Goal: Task Accomplishment & Management: Use online tool/utility

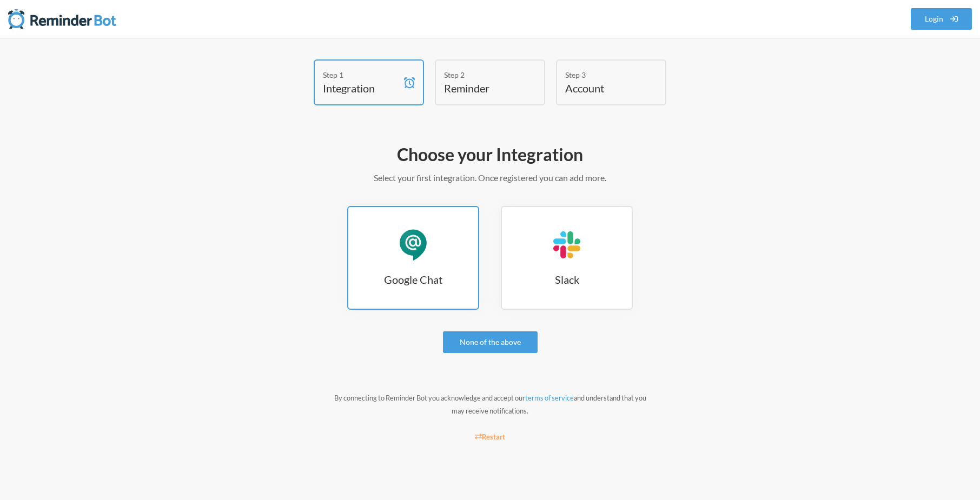
click at [378, 264] on link "Google Chat Google Chat" at bounding box center [413, 258] width 132 height 104
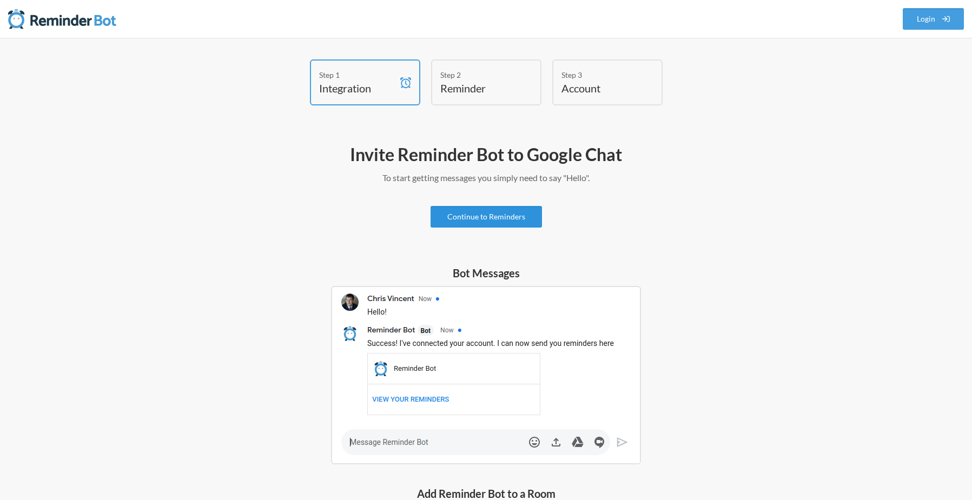
click at [489, 216] on link "Continue to Reminders" at bounding box center [486, 217] width 111 height 22
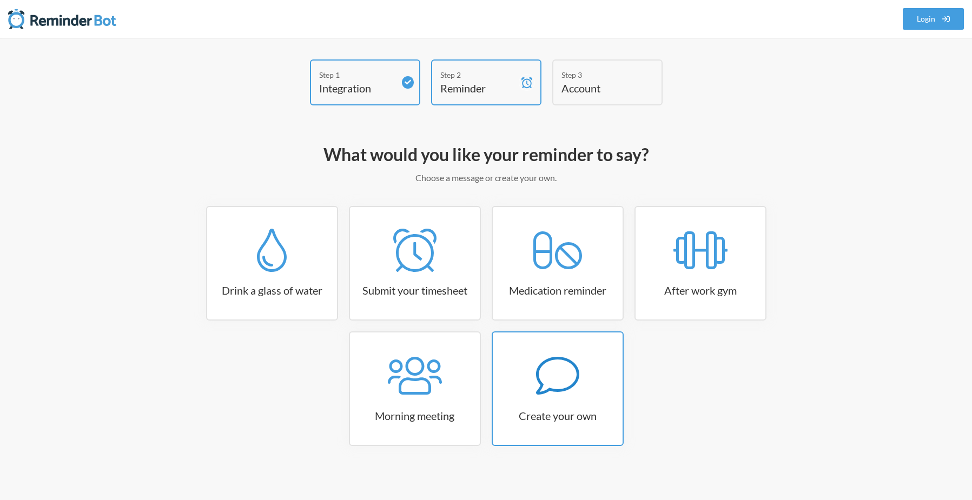
click at [552, 402] on link "Create your own" at bounding box center [558, 389] width 132 height 115
select select "09:30:00"
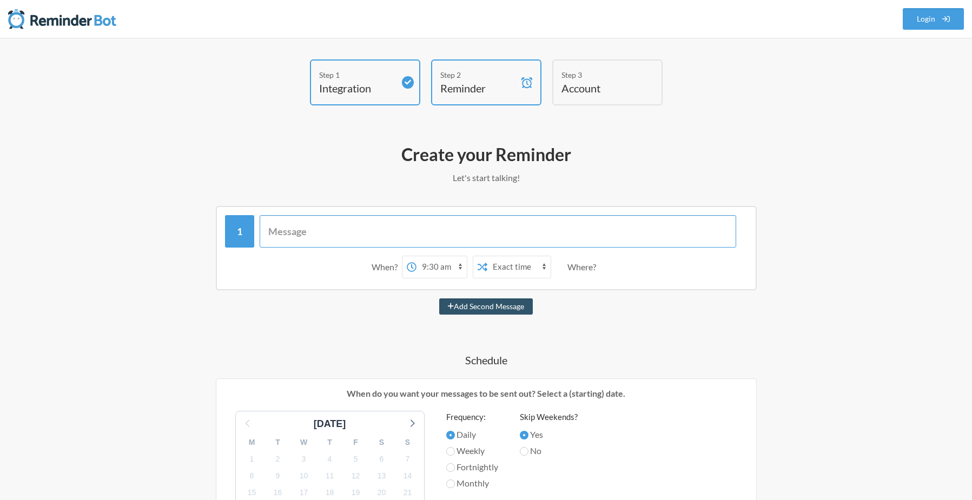
click at [345, 231] on input "text" at bounding box center [498, 231] width 477 height 32
type input "F"
type input "Farm prios!"
click at [460, 266] on select "12:00 am 12:15 am 12:30 am 12:45 am 1:00 am 1:15 am 1:30 am 1:45 am 2:00 am 2:1…" at bounding box center [441, 267] width 50 height 22
select select "16:30:00"
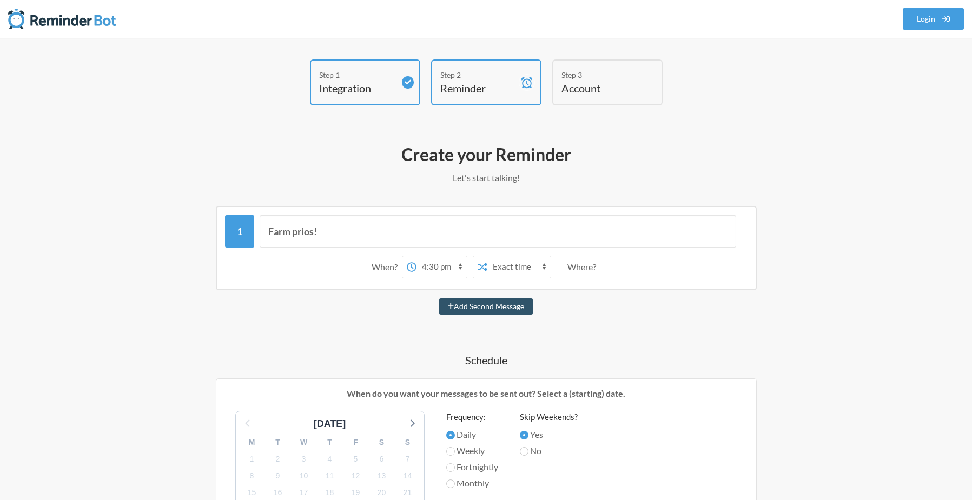
click at [416, 256] on select "12:00 am 12:15 am 12:30 am 12:45 am 1:00 am 1:15 am 1:30 am 1:45 am 2:00 am 2:1…" at bounding box center [441, 267] width 50 height 22
click at [532, 267] on select "Exact time Random time" at bounding box center [518, 267] width 63 height 22
click at [487, 256] on select "Exact time Random time" at bounding box center [518, 267] width 63 height 22
click at [572, 267] on div "Where?" at bounding box center [583, 267] width 33 height 23
click at [583, 267] on div "Where?" at bounding box center [583, 267] width 33 height 23
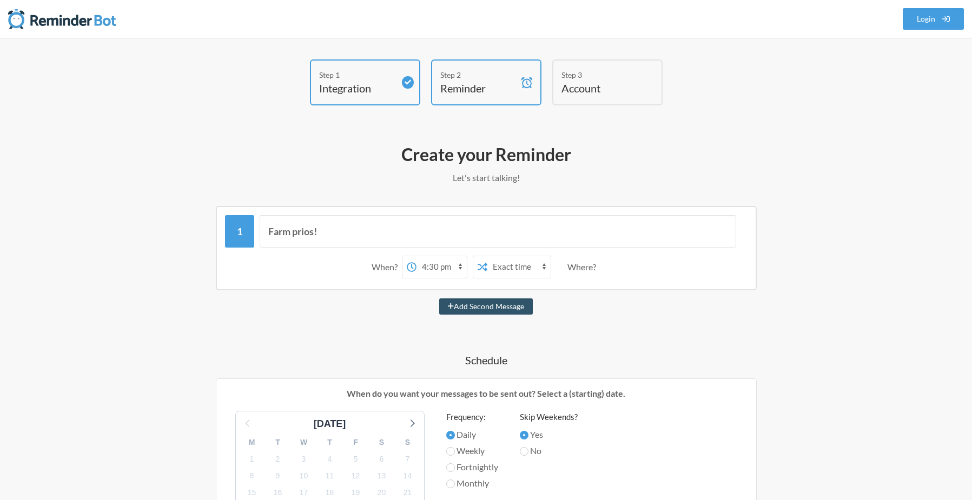
drag, startPoint x: 608, startPoint y: 267, endPoint x: 624, endPoint y: 269, distance: 15.8
click at [624, 269] on div "When? 12:00 am 12:15 am 12:30 am 12:45 am 1:00 am 1:15 am 1:30 am 1:45 am 2:00 …" at bounding box center [486, 267] width 522 height 34
click at [576, 266] on div "Where?" at bounding box center [583, 267] width 33 height 23
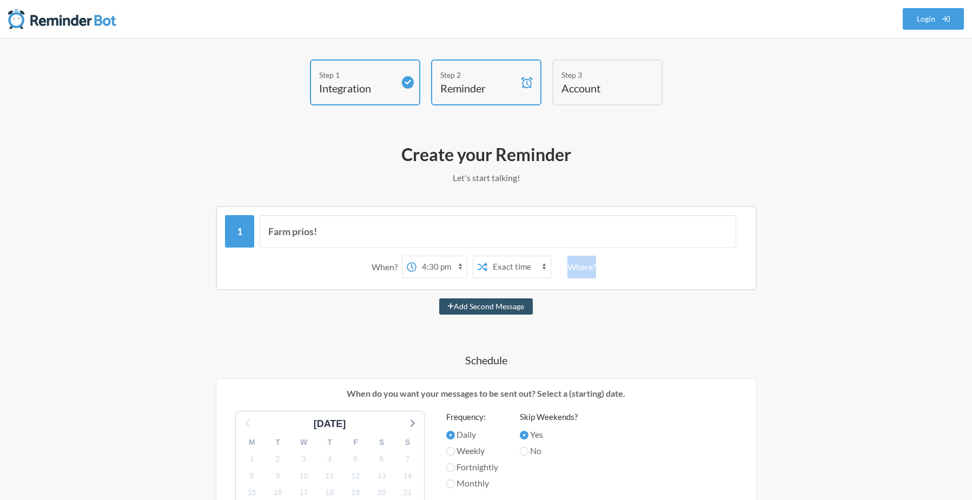
click at [609, 330] on div "Farm prios! When? 12:00 am 12:15 am 12:30 am 12:45 am 1:00 am 1:15 am 1:30 am 1…" at bounding box center [486, 506] width 627 height 600
click at [345, 234] on input "Farm prios!" at bounding box center [498, 231] width 477 height 32
drag, startPoint x: 346, startPoint y: 231, endPoint x: 316, endPoint y: 231, distance: 30.3
click at [316, 231] on input "Farm prios!" at bounding box center [498, 231] width 477 height 32
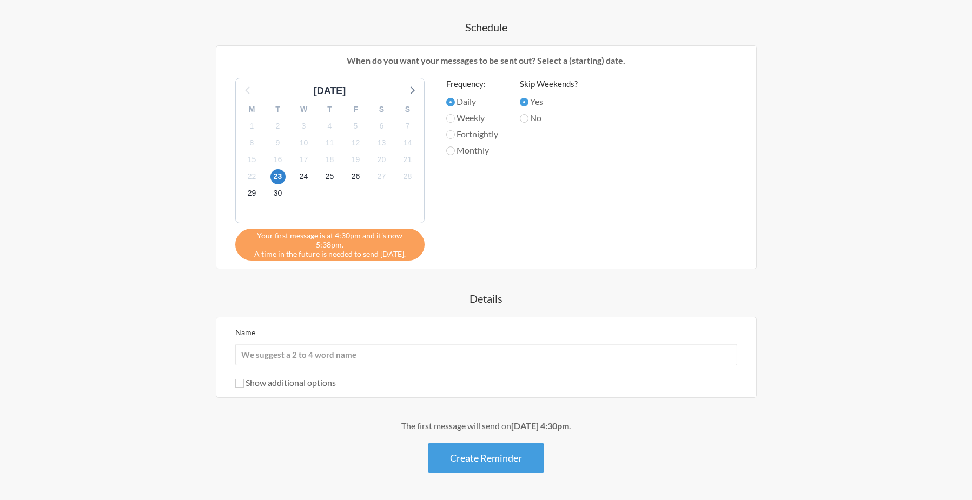
scroll to position [361, 0]
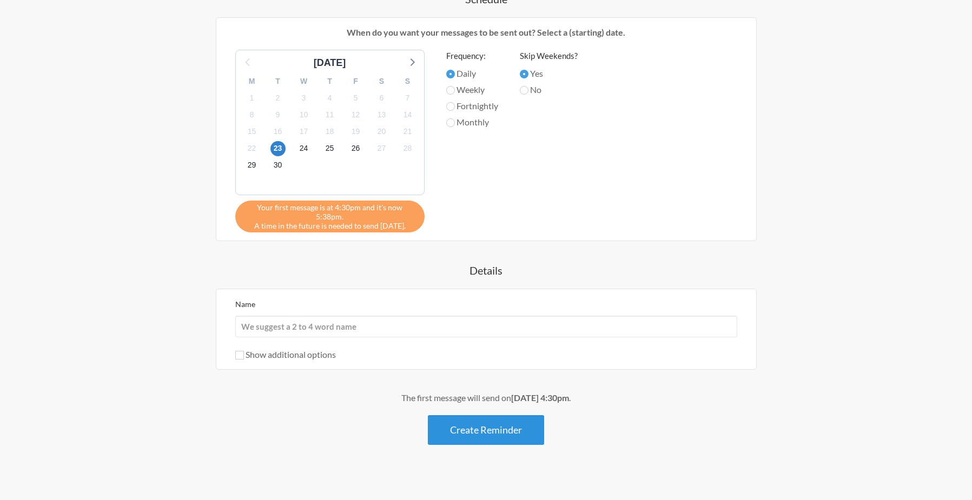
click at [452, 424] on button "Create Reminder" at bounding box center [486, 430] width 116 height 30
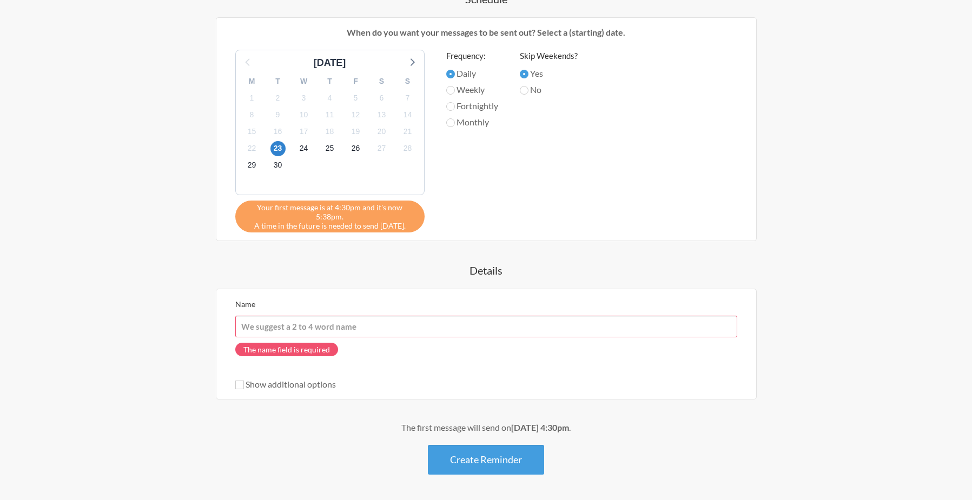
click at [326, 316] on input "Name" at bounding box center [486, 327] width 502 height 22
type input "Render Chat"
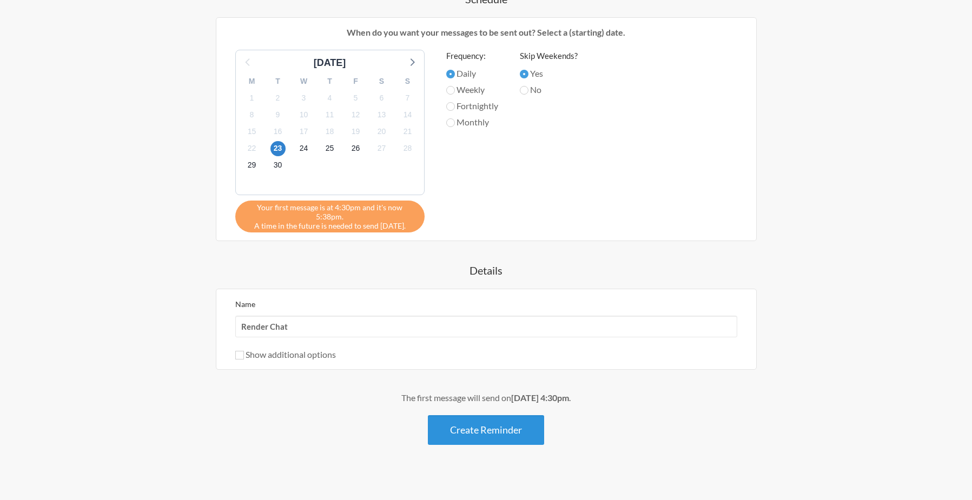
click at [482, 416] on button "Create Reminder" at bounding box center [486, 430] width 116 height 30
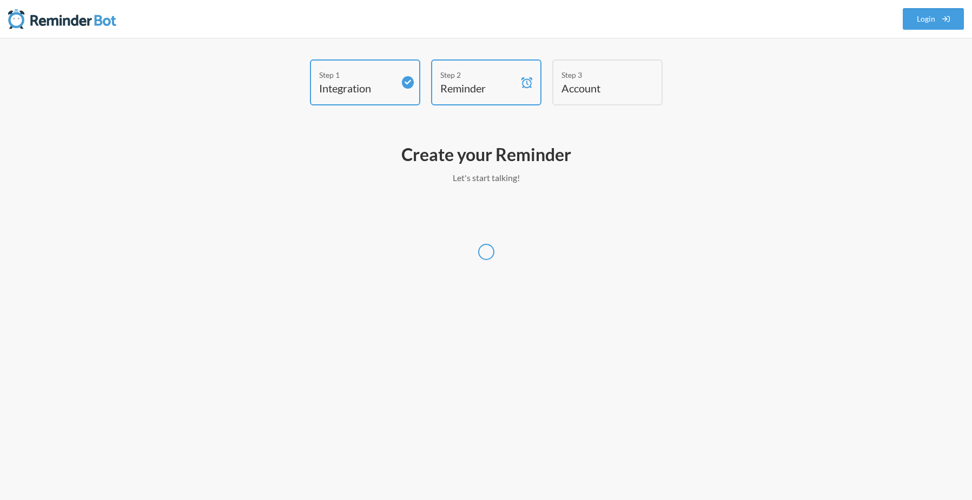
scroll to position [0, 0]
select select "Europe/London"
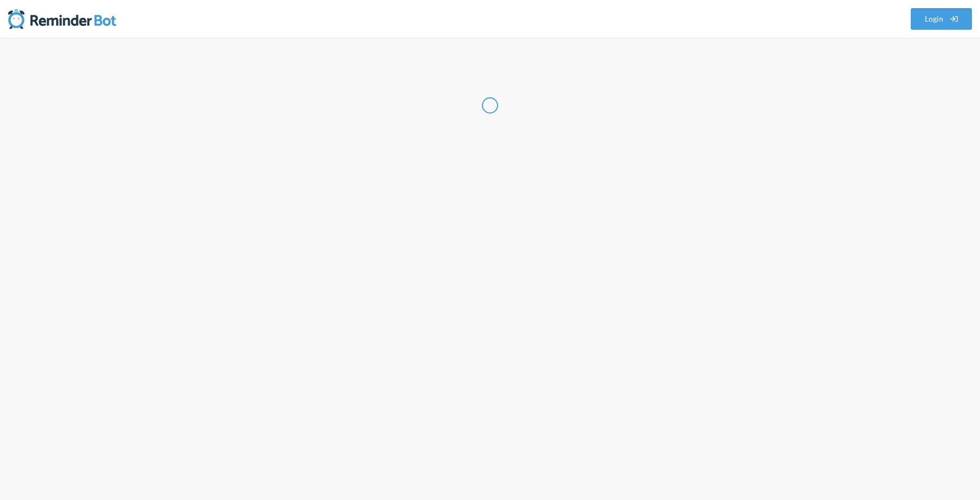
select select "GB"
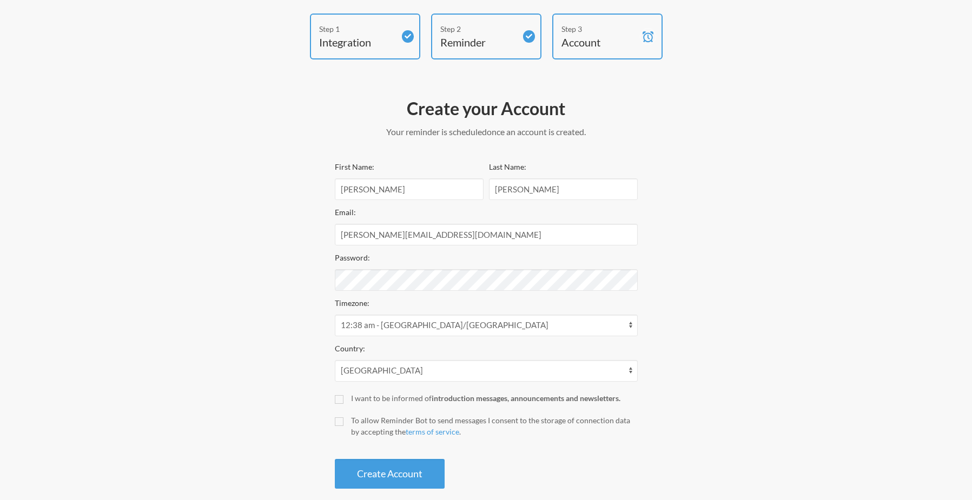
scroll to position [61, 0]
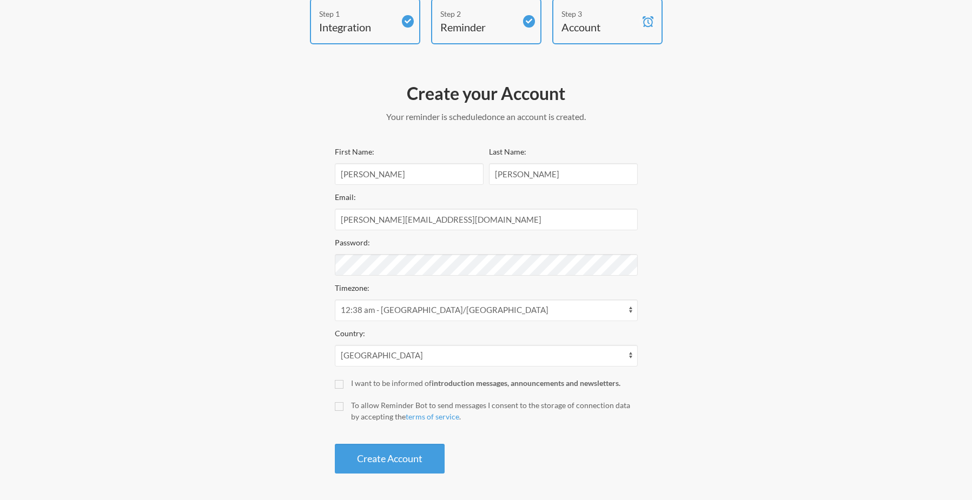
click at [359, 407] on div "To allow Reminder Bot to send messages I consent to the storage of connection d…" at bounding box center [494, 411] width 287 height 23
click at [343, 407] on input "To allow Reminder Bot to send messages I consent to the storage of connection d…" at bounding box center [339, 406] width 9 height 9
checkbox input "true"
click at [383, 462] on button "Create Account" at bounding box center [390, 459] width 110 height 30
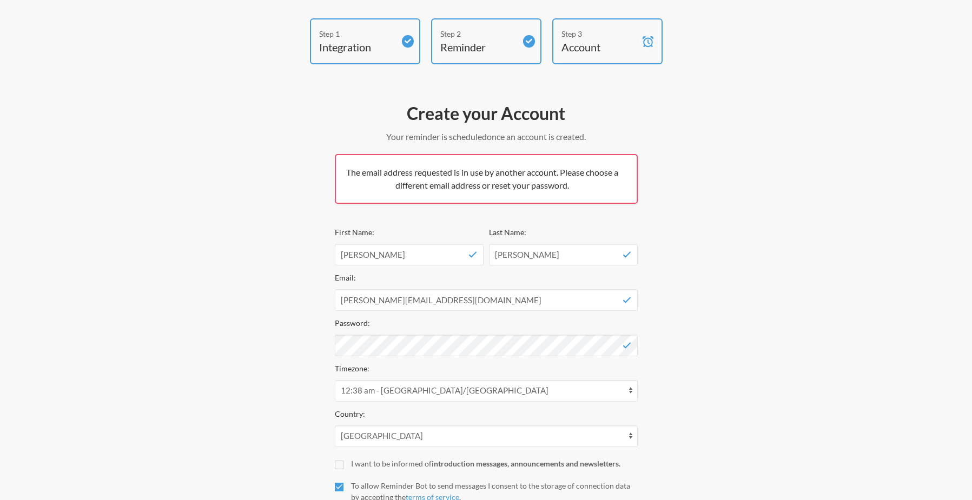
scroll to position [0, 0]
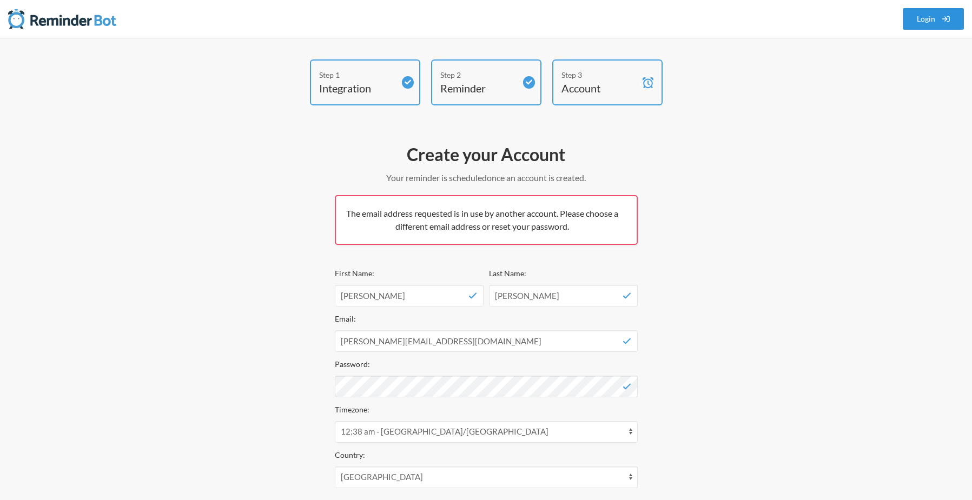
click at [914, 19] on link "Login" at bounding box center [934, 19] width 62 height 22
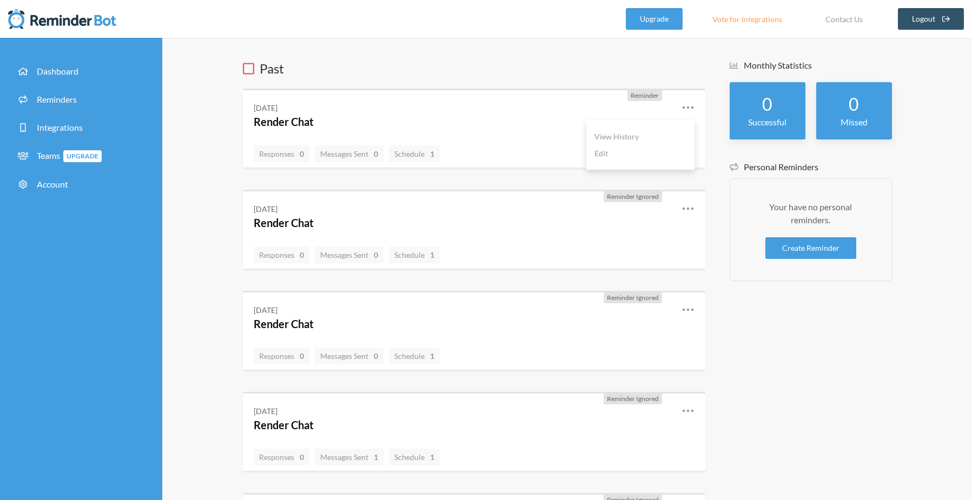
click at [689, 107] on icon at bounding box center [688, 107] width 13 height 13
click at [57, 124] on span "Integrations" at bounding box center [60, 127] width 46 height 10
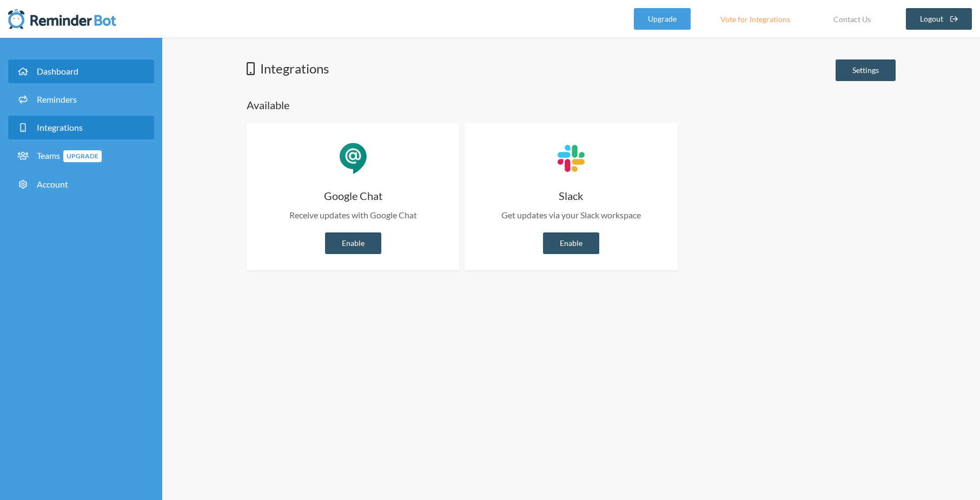
click at [79, 72] on link "Dashboard" at bounding box center [81, 71] width 146 height 24
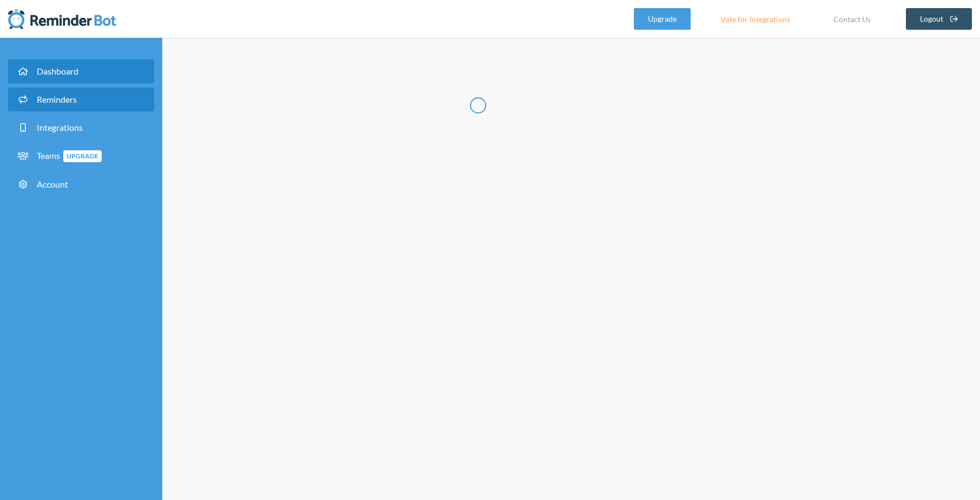
click at [77, 100] on link "Reminders" at bounding box center [81, 100] width 146 height 24
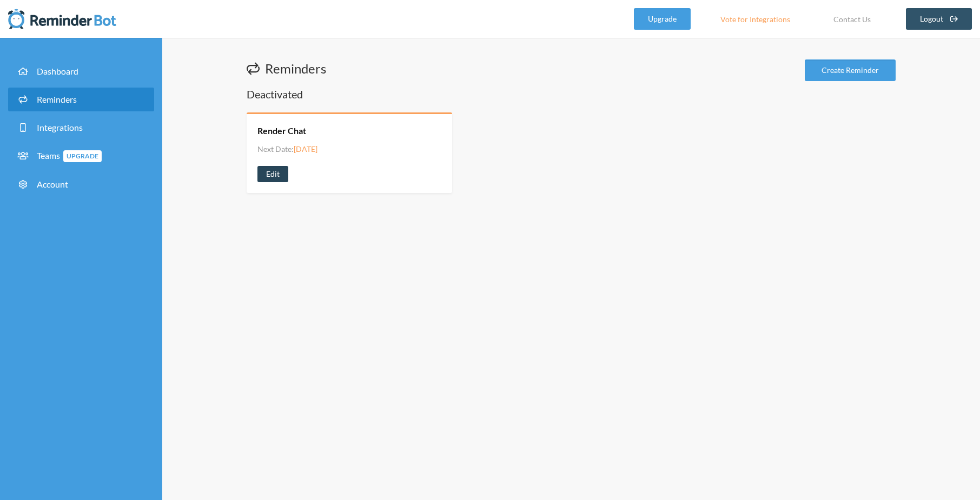
click at [278, 173] on link "Edit" at bounding box center [272, 174] width 31 height 16
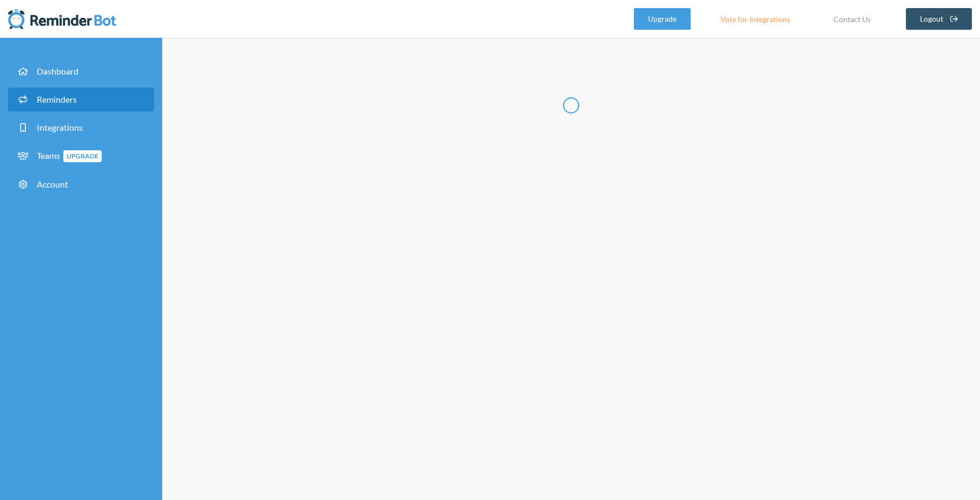
type input "Render Chat"
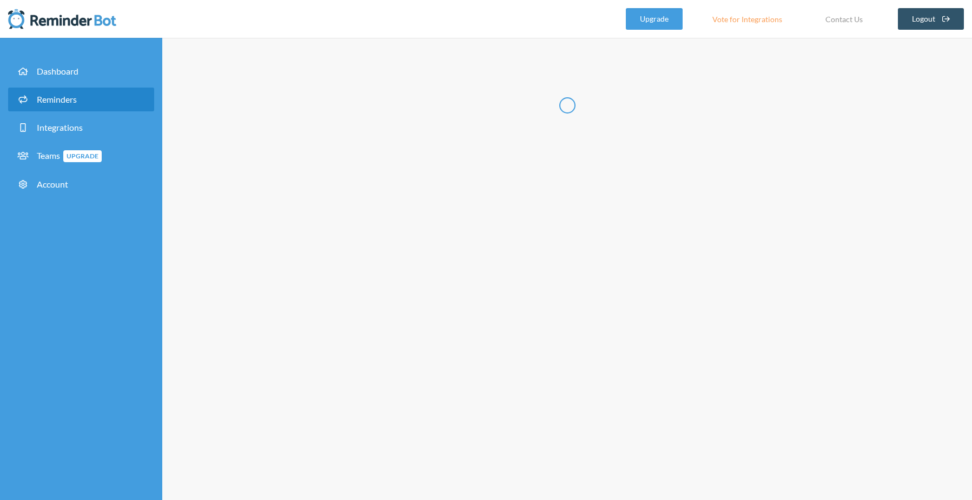
select select "16:45:00"
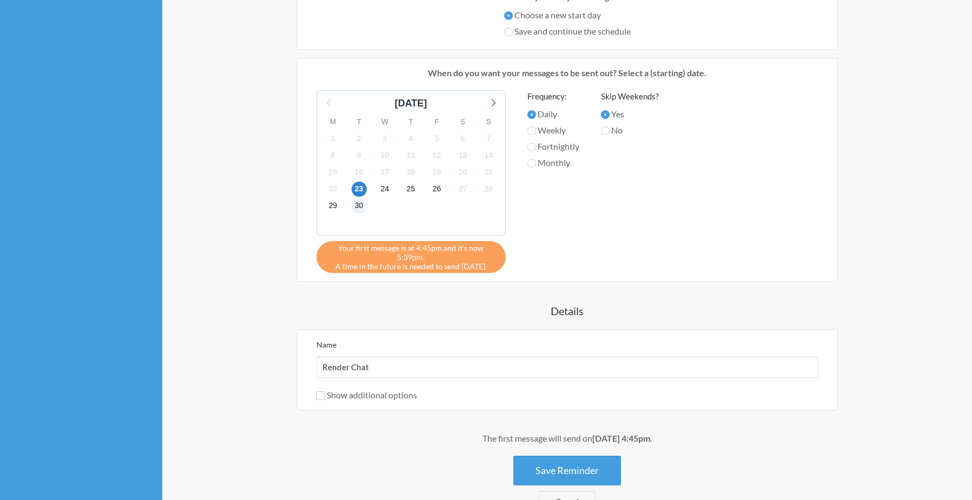
scroll to position [394, 0]
click at [382, 188] on span "24" at bounding box center [385, 188] width 15 height 15
click at [361, 189] on span "23" at bounding box center [359, 188] width 15 height 15
click at [547, 457] on button "Save Reminder" at bounding box center [567, 470] width 108 height 30
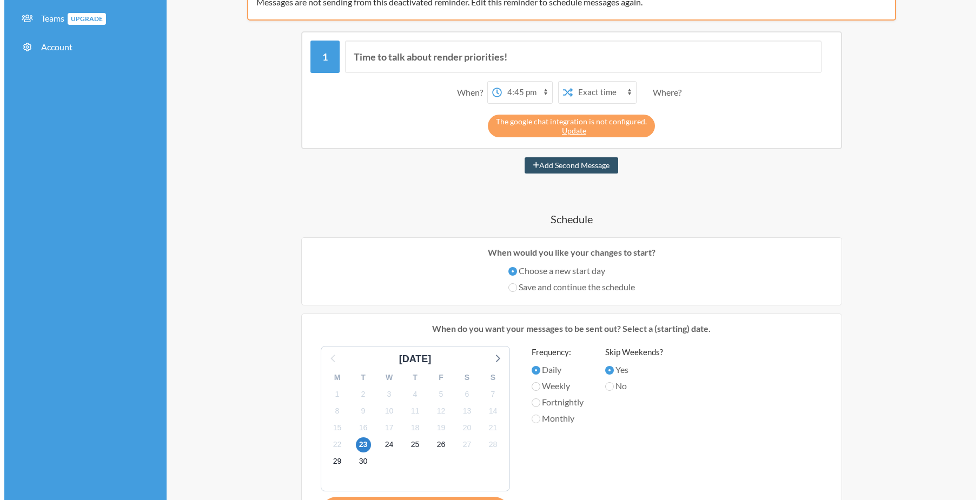
scroll to position [0, 0]
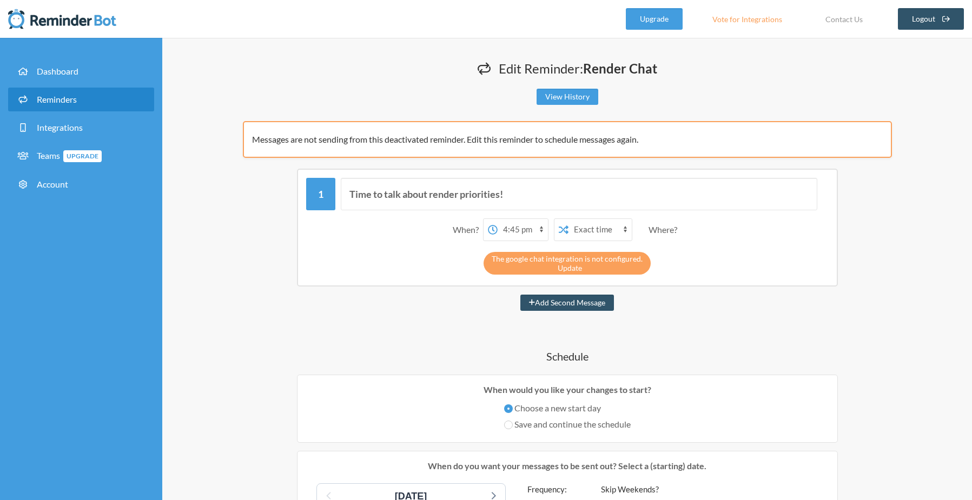
click at [575, 268] on link "Update" at bounding box center [570, 267] width 24 height 9
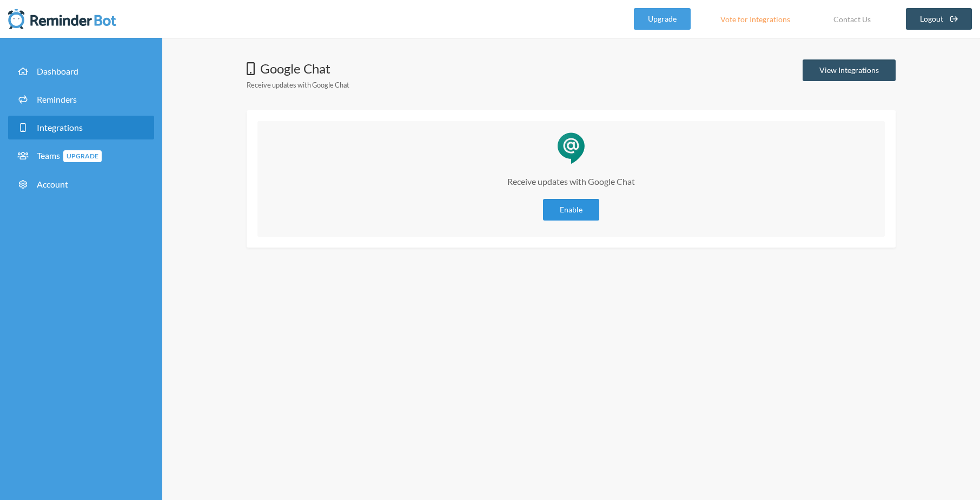
click at [565, 208] on link "Enable" at bounding box center [571, 210] width 56 height 22
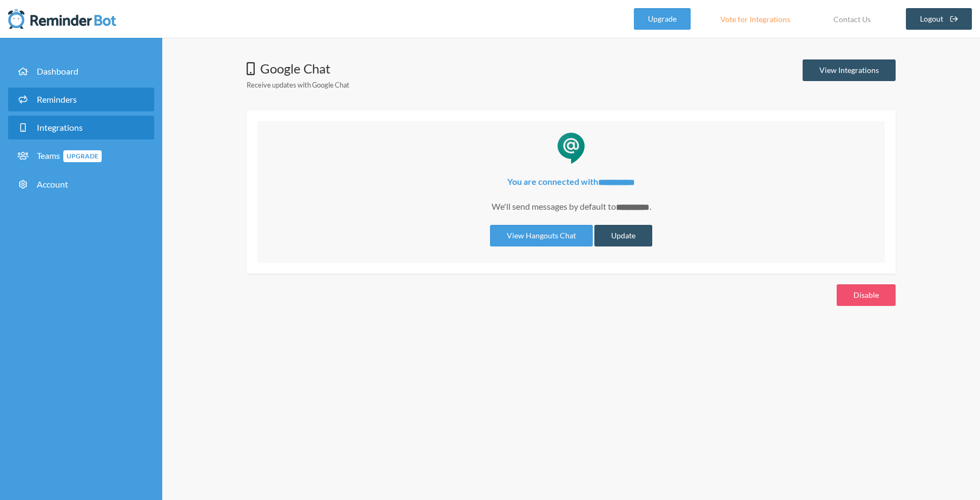
click at [67, 103] on span "Reminders" at bounding box center [57, 99] width 40 height 10
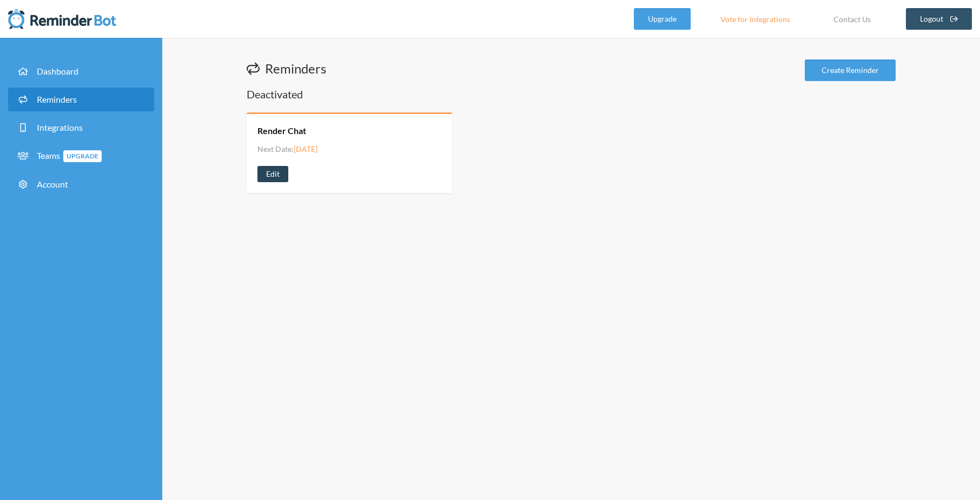
click at [274, 175] on link "Edit" at bounding box center [272, 174] width 31 height 16
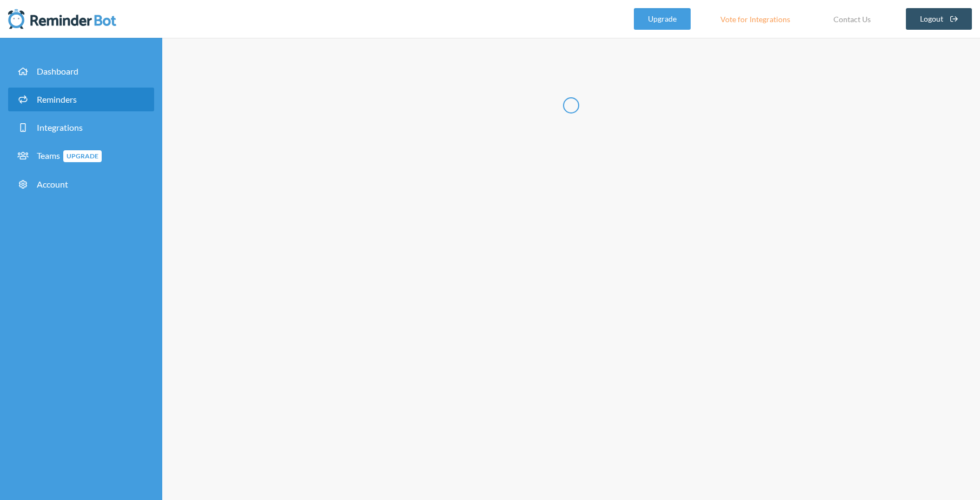
type input "Render Chat"
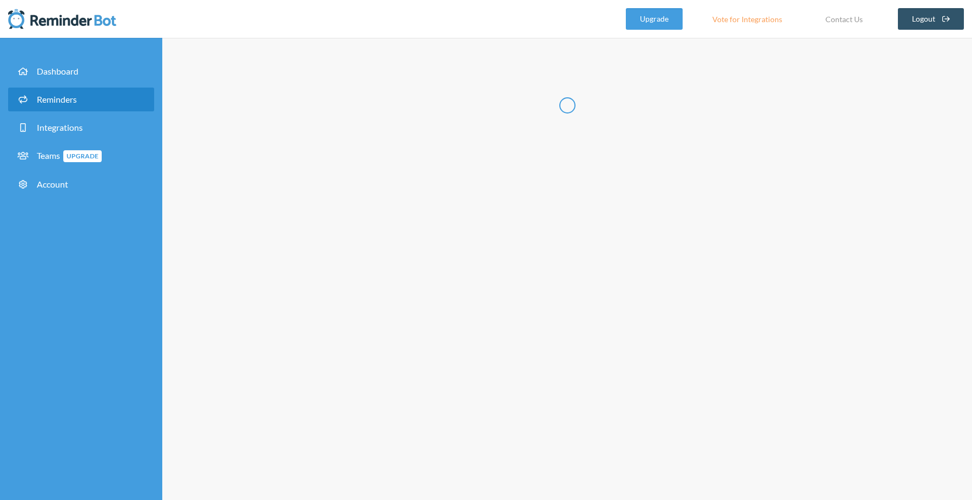
select select "16:45:00"
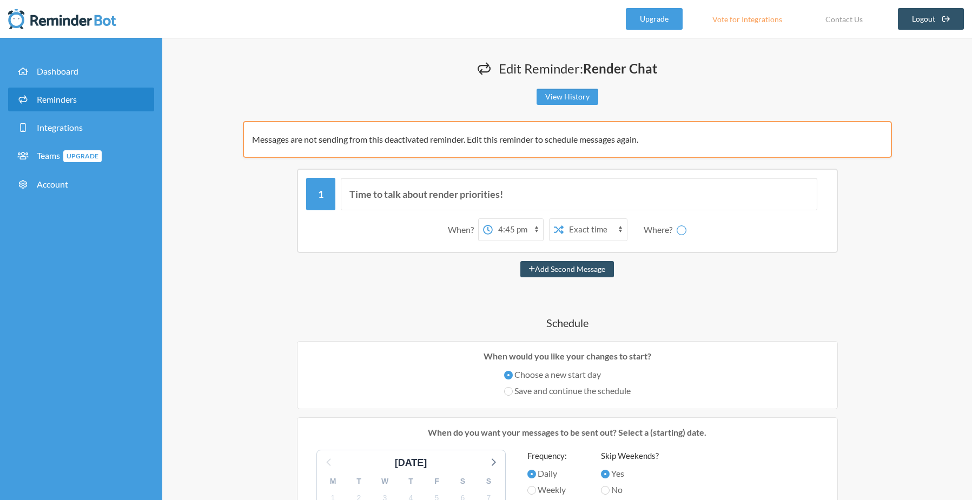
select select "spaces/AAAAdyt5VFM"
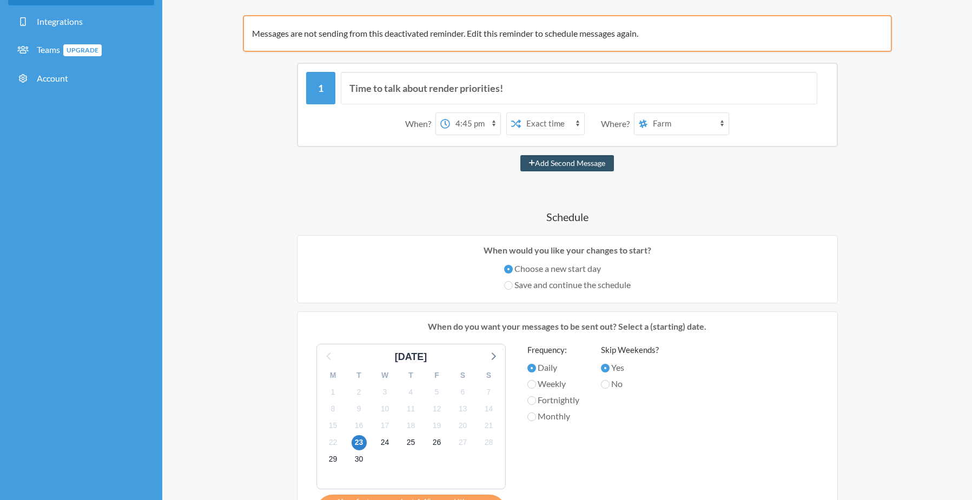
scroll to position [108, 0]
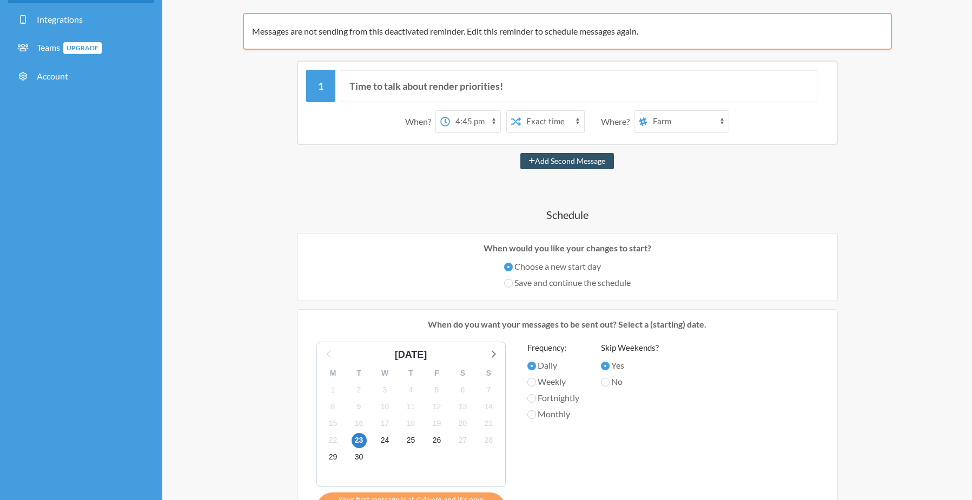
click at [493, 120] on select "12:00 am 12:15 am 12:30 am 12:45 am 1:00 am 1:15 am 1:30 am 1:45 am 2:00 am 2:1…" at bounding box center [475, 122] width 50 height 22
select select "16:30:00"
click at [450, 111] on select "12:00 am 12:15 am 12:30 am 12:45 am 1:00 am 1:15 am 1:30 am 1:45 am 2:00 am 2:1…" at bounding box center [475, 122] width 50 height 22
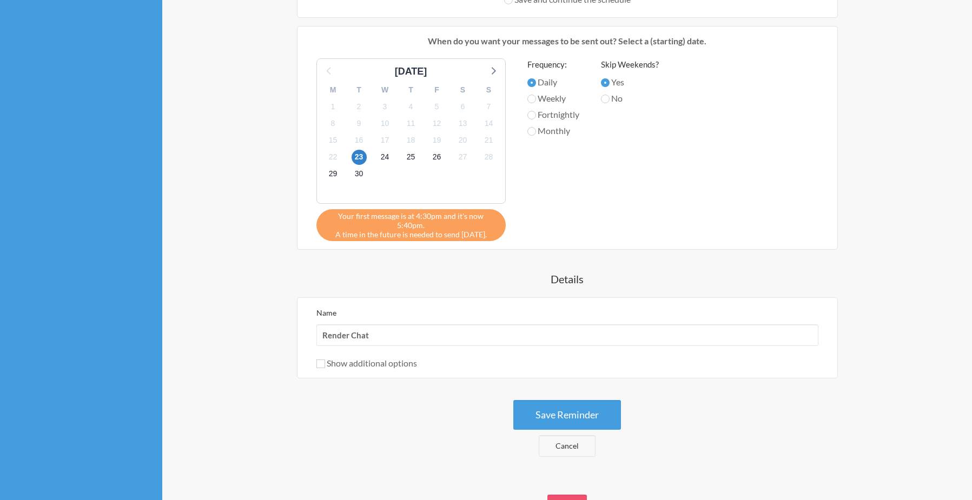
scroll to position [392, 0]
click at [564, 408] on button "Save Reminder" at bounding box center [567, 415] width 108 height 30
